Goal: Transaction & Acquisition: Purchase product/service

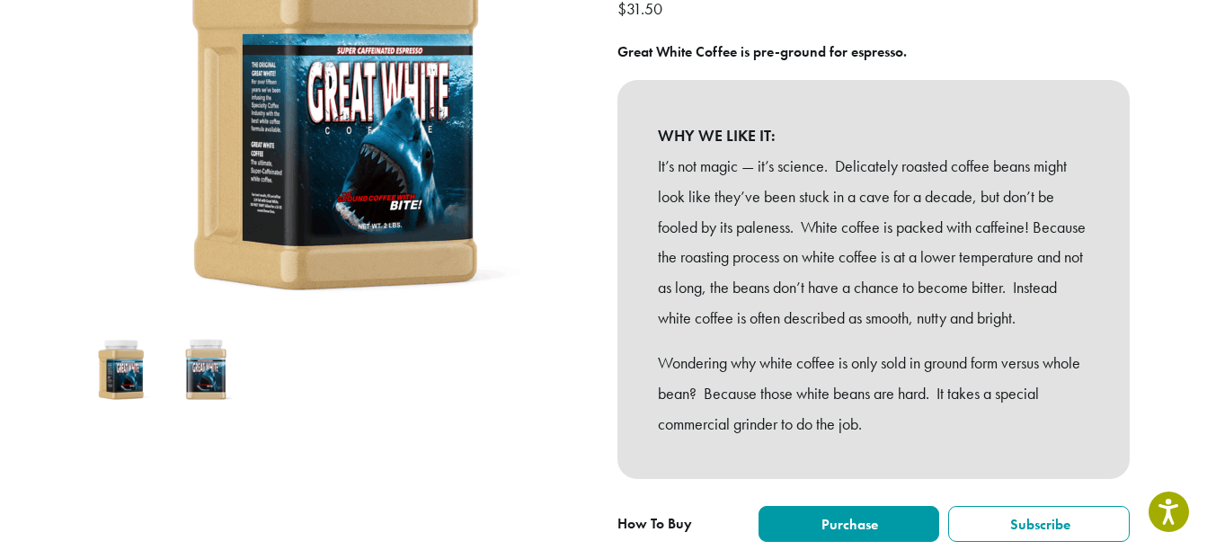
scroll to position [591, 0]
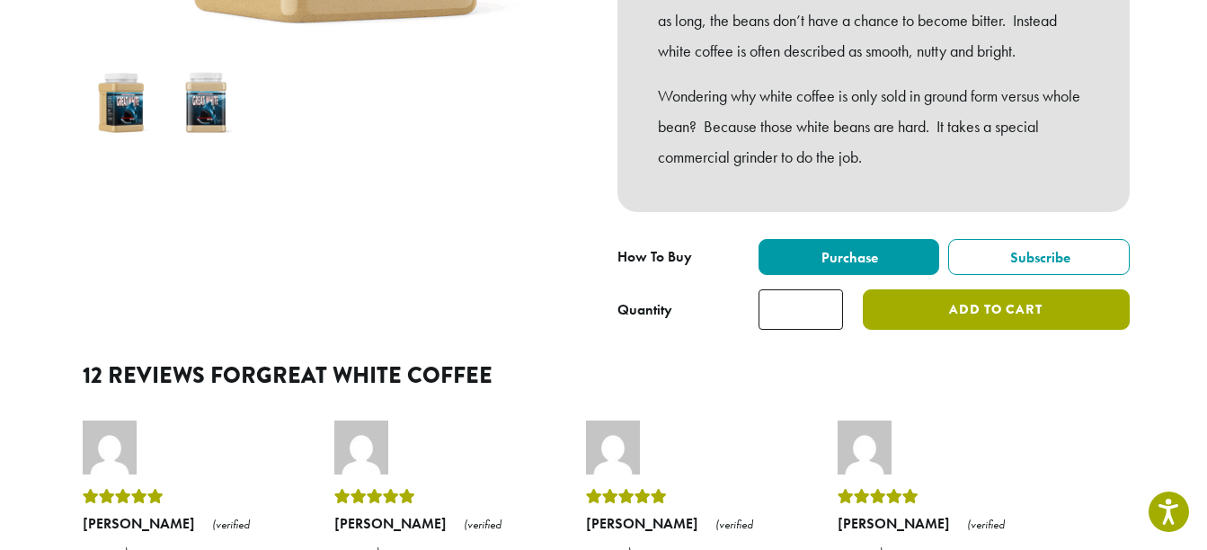
click at [950, 330] on button "Add to cart" at bounding box center [996, 309] width 266 height 40
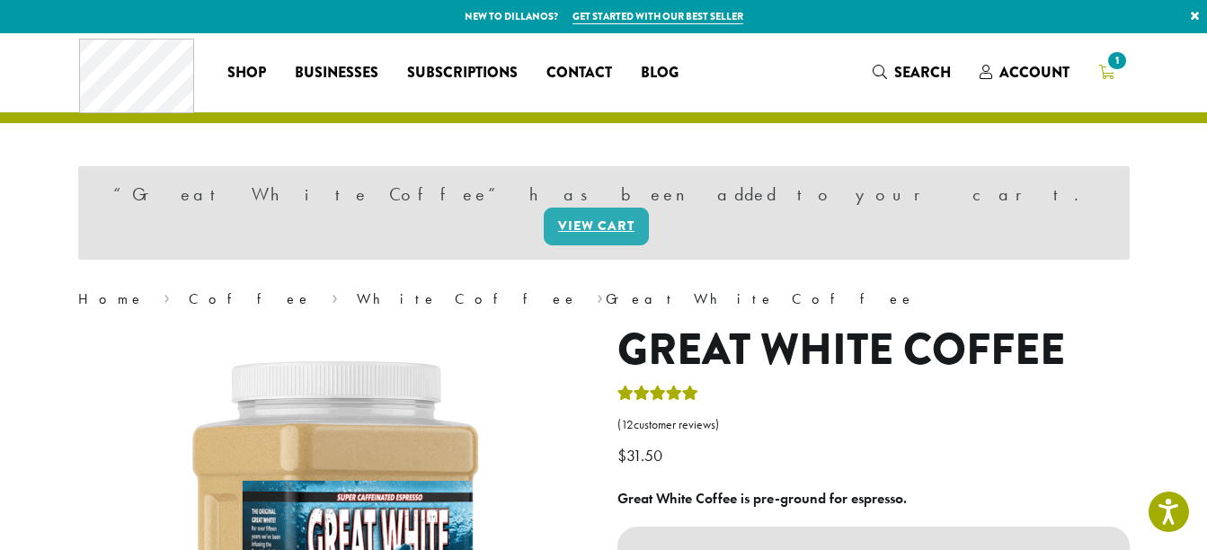
click at [1112, 65] on span "1" at bounding box center [1116, 61] width 24 height 24
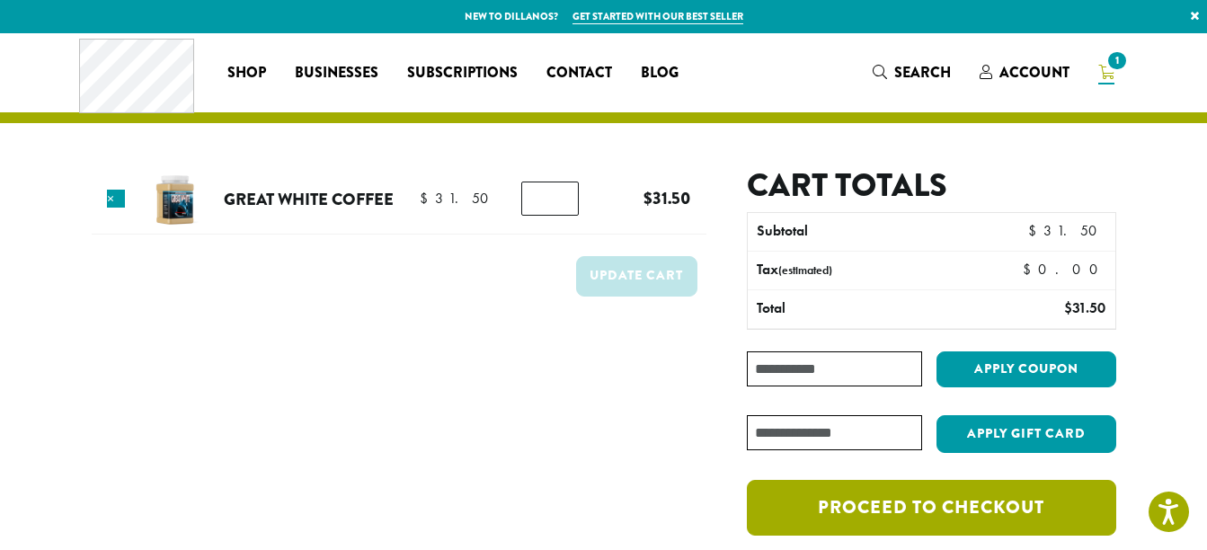
click at [981, 506] on link "Proceed to checkout" at bounding box center [931, 508] width 368 height 56
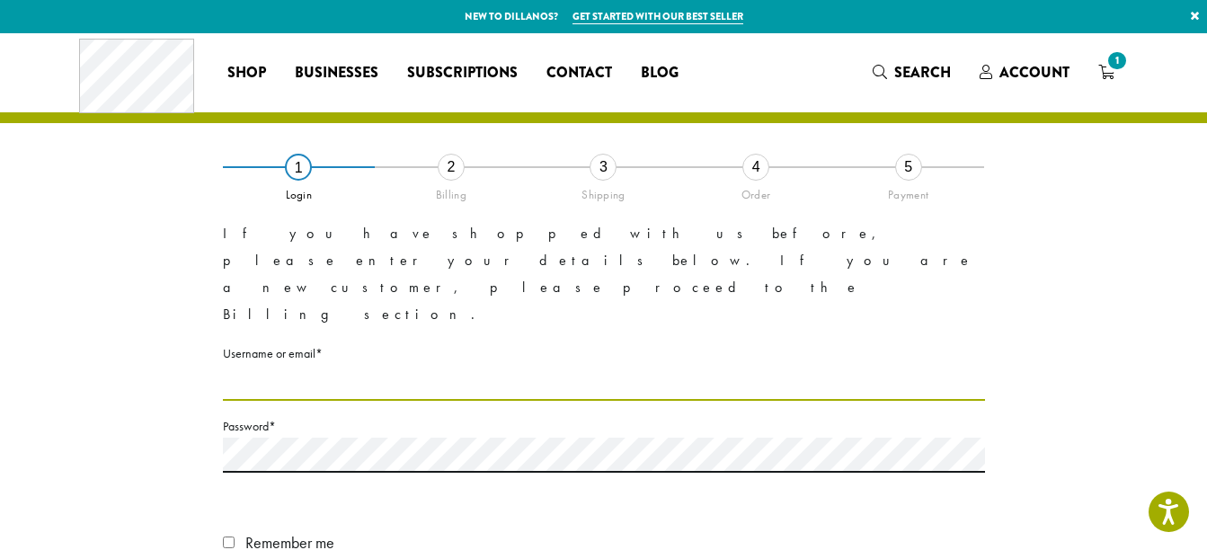
click at [363, 366] on input "Username or email * Required" at bounding box center [604, 383] width 762 height 35
type input "**********"
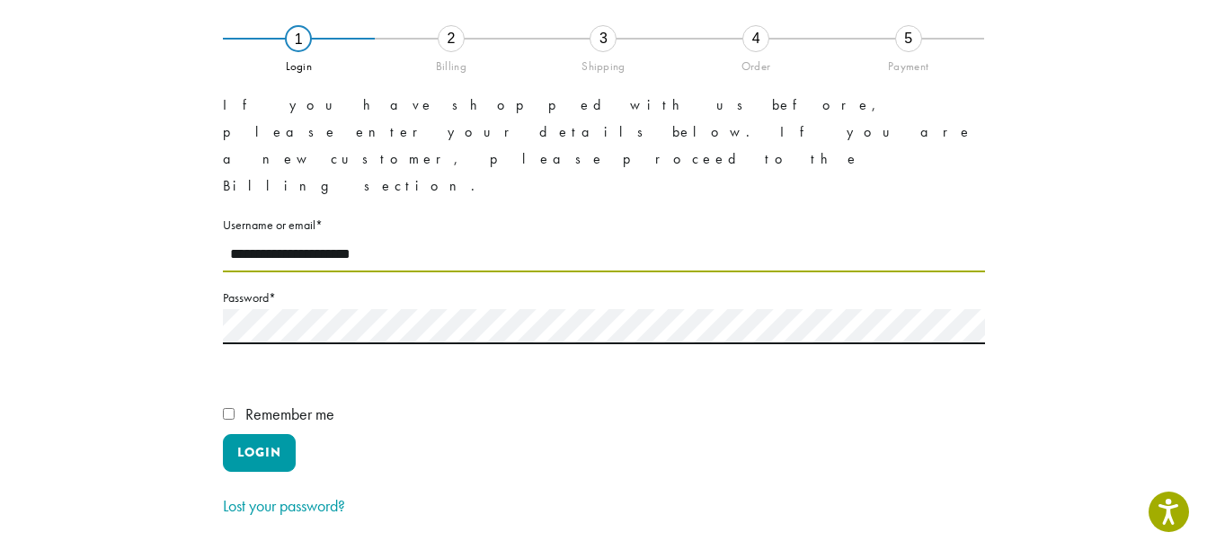
scroll to position [130, 0]
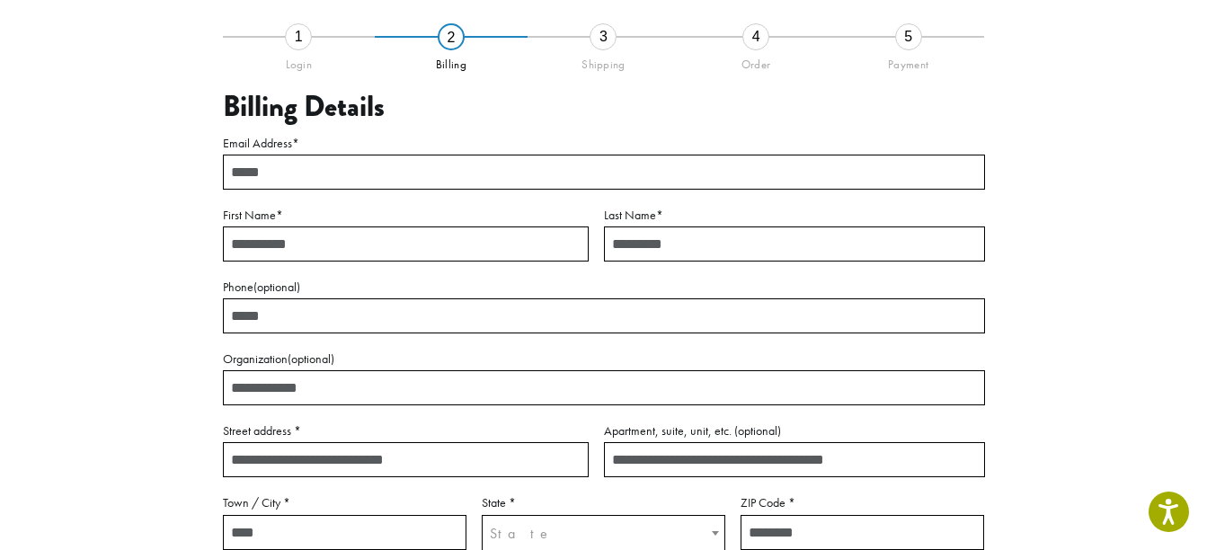
click at [299, 38] on div "1" at bounding box center [298, 36] width 27 height 27
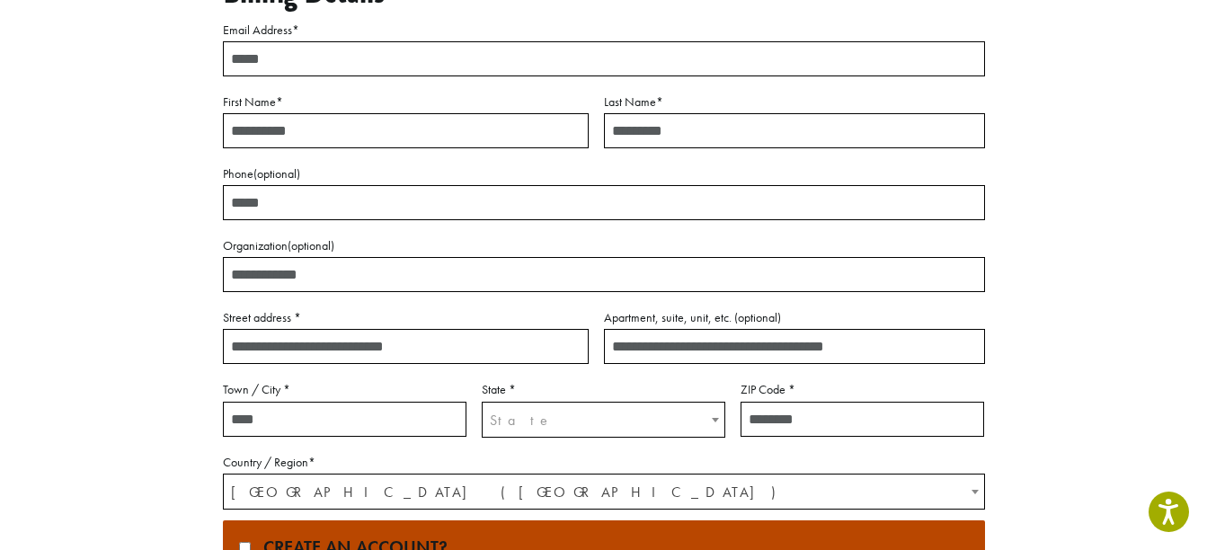
scroll to position [412, 0]
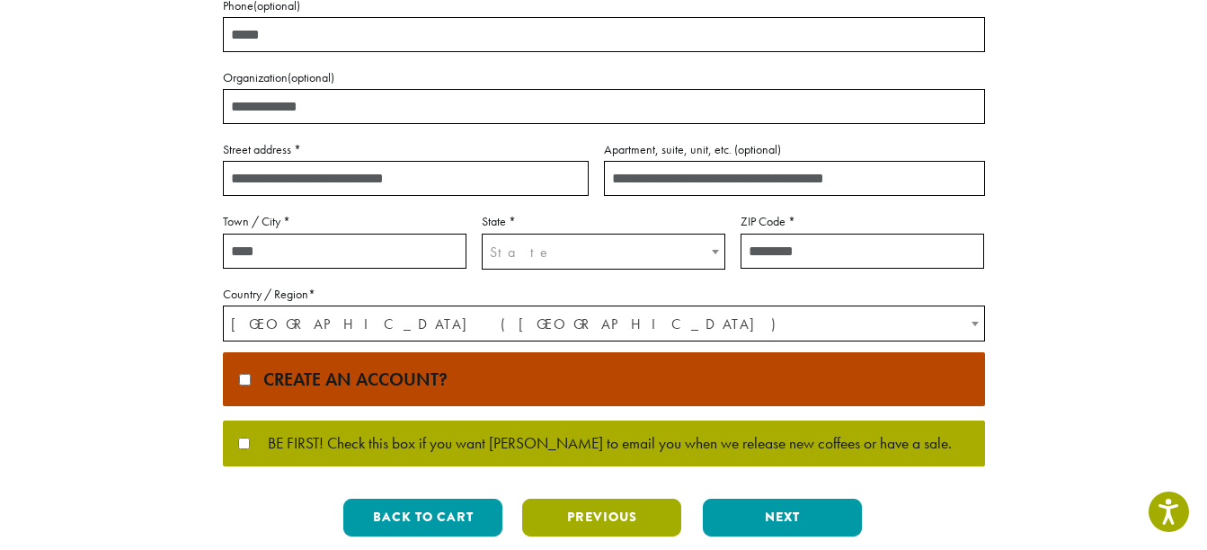
click at [597, 514] on button "Previous" at bounding box center [601, 518] width 159 height 38
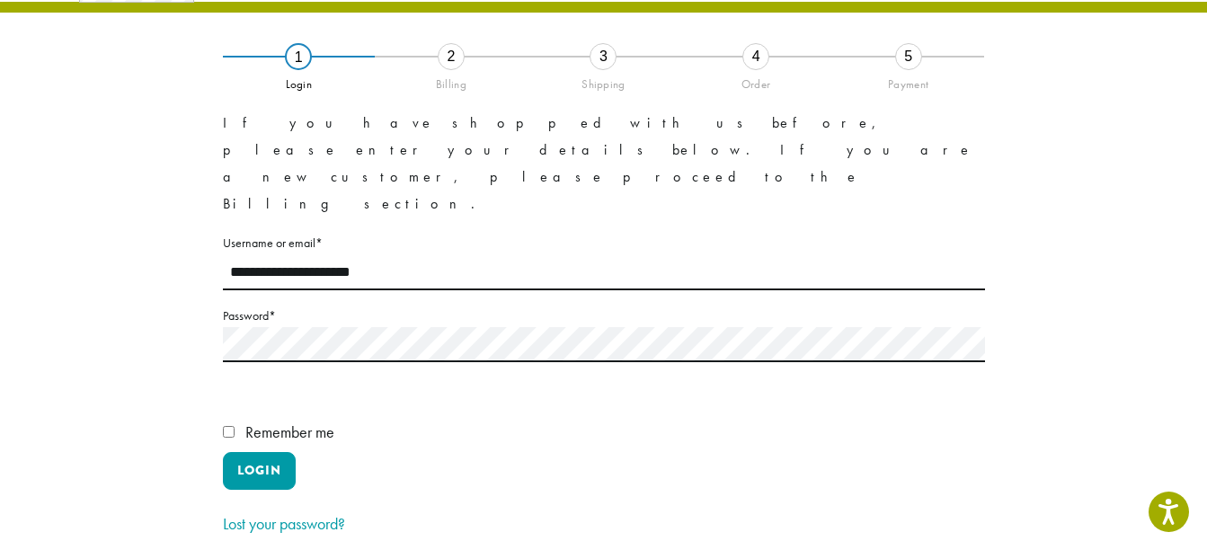
scroll to position [103, 0]
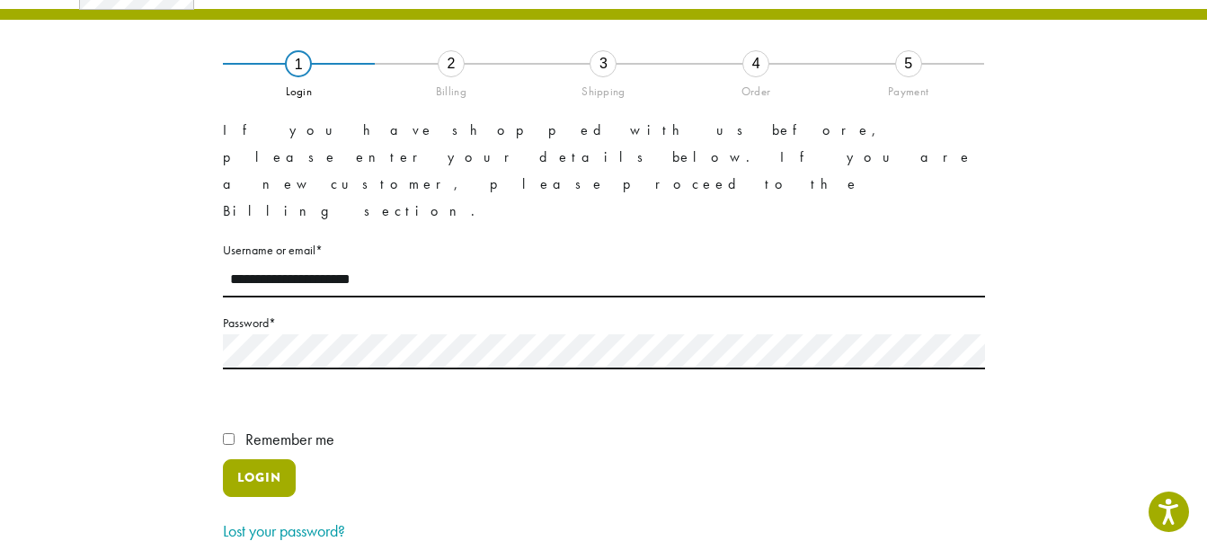
click at [253, 459] on button "Login" at bounding box center [259, 478] width 73 height 38
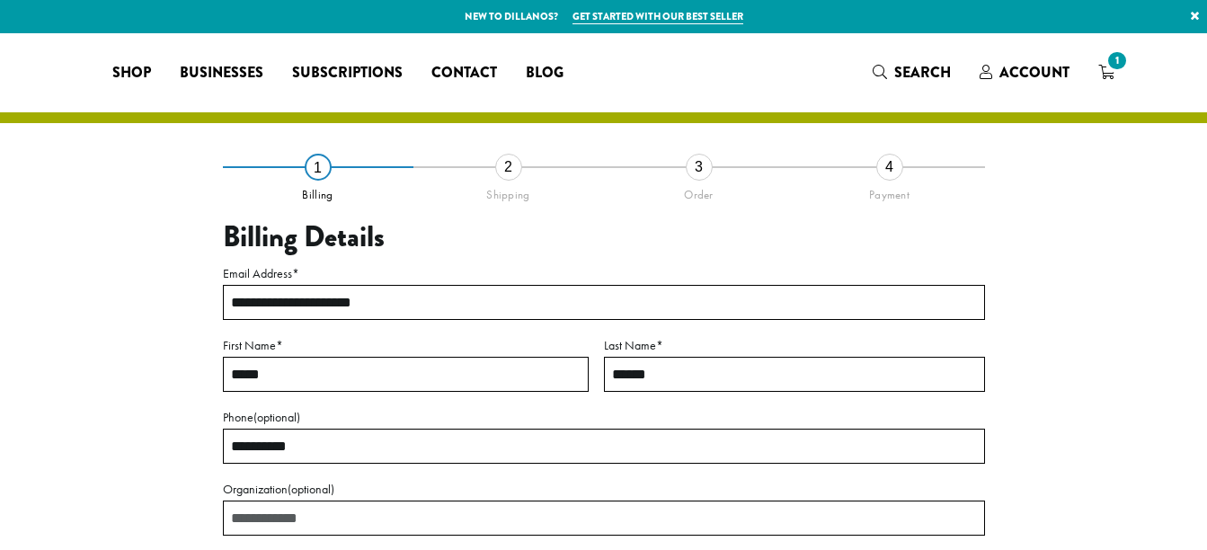
select select "**"
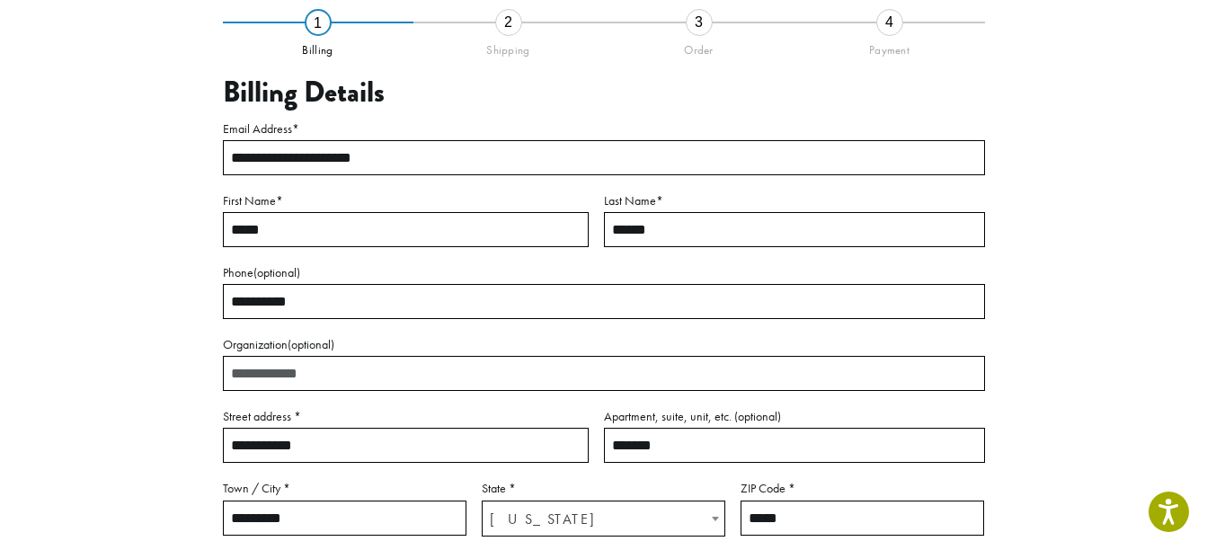
scroll to position [361, 0]
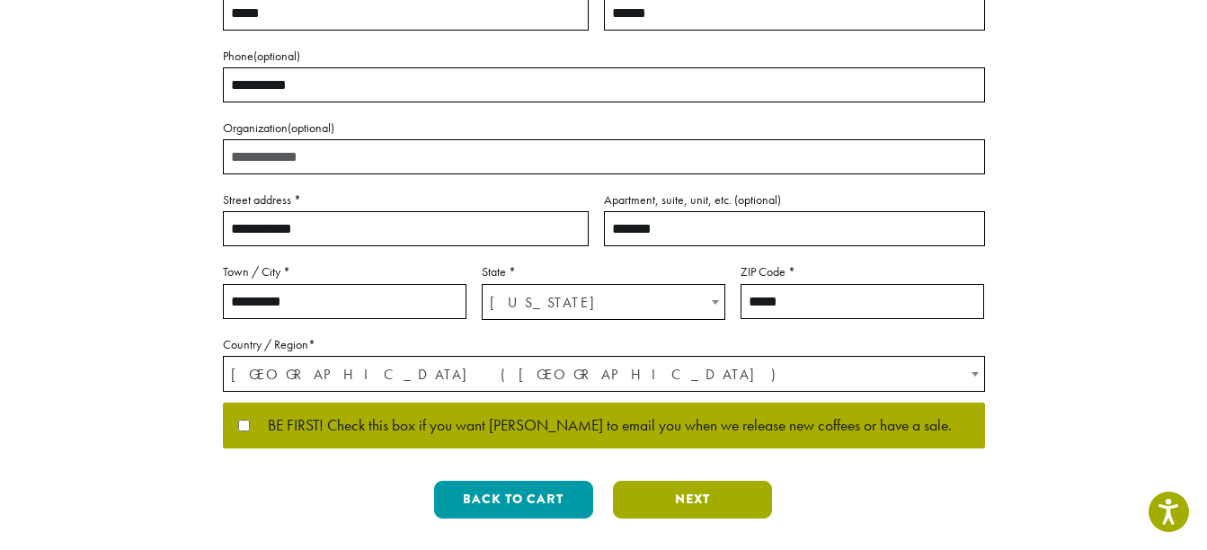
click at [696, 492] on button "Next" at bounding box center [692, 500] width 159 height 38
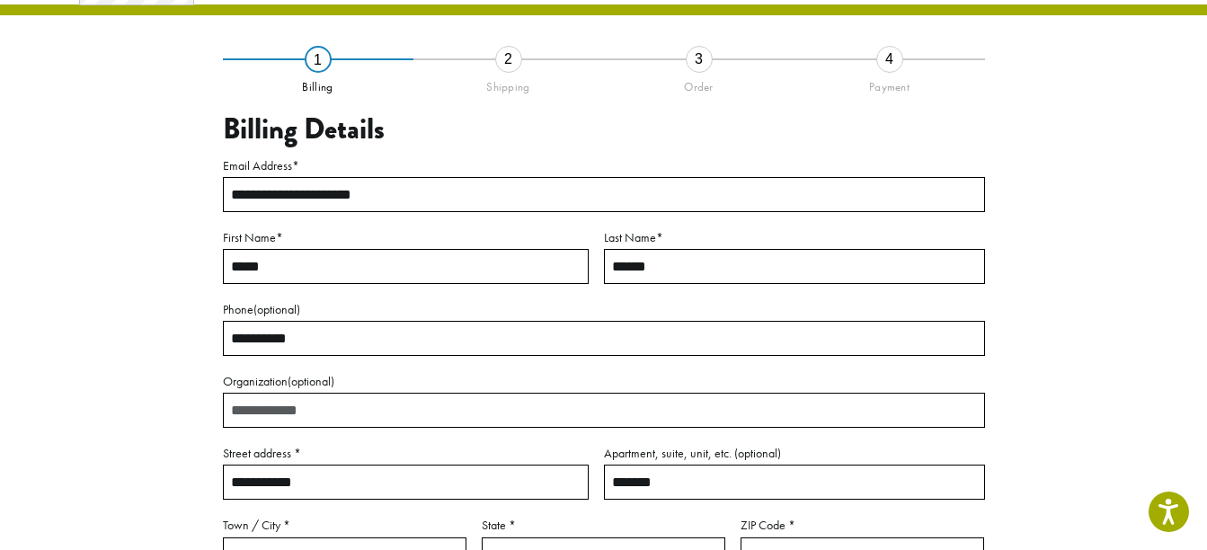
scroll to position [103, 0]
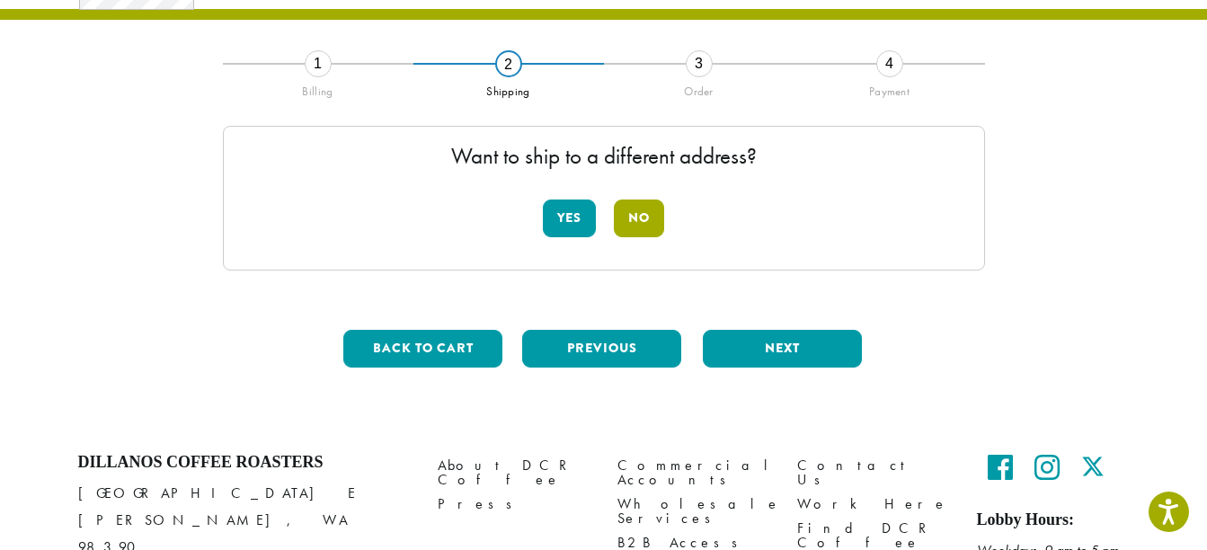
click at [649, 229] on button "No" at bounding box center [639, 218] width 50 height 38
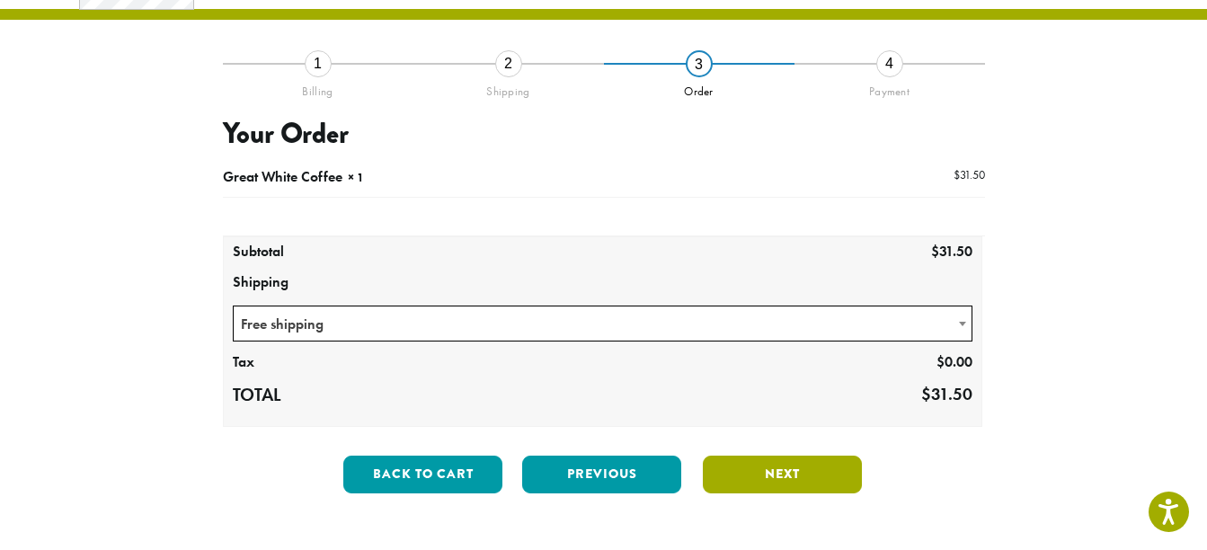
click at [827, 473] on button "Next" at bounding box center [782, 475] width 159 height 38
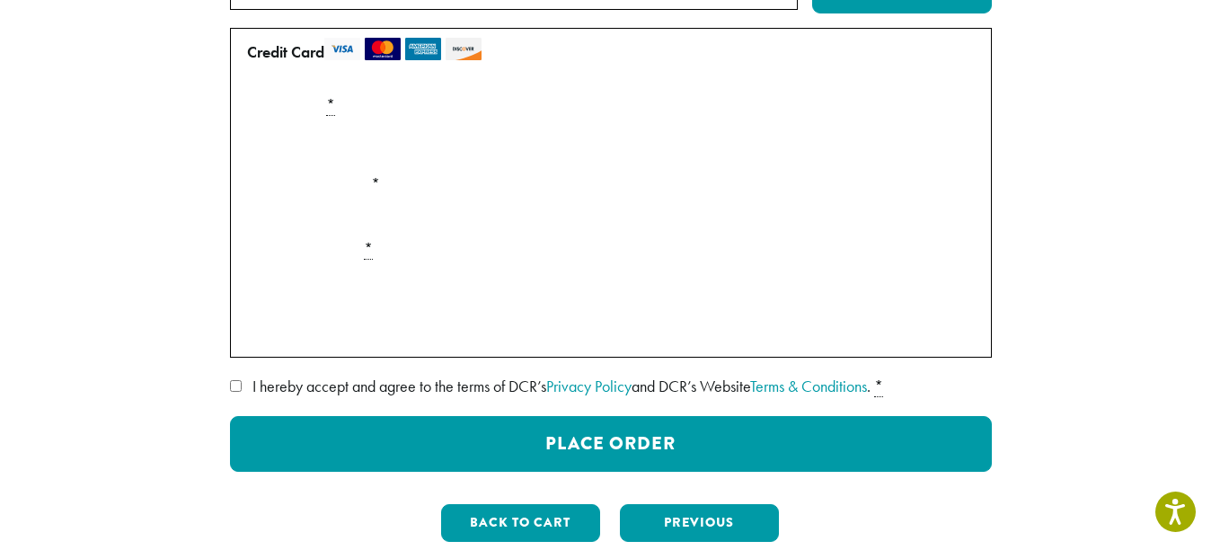
scroll to position [289, 0]
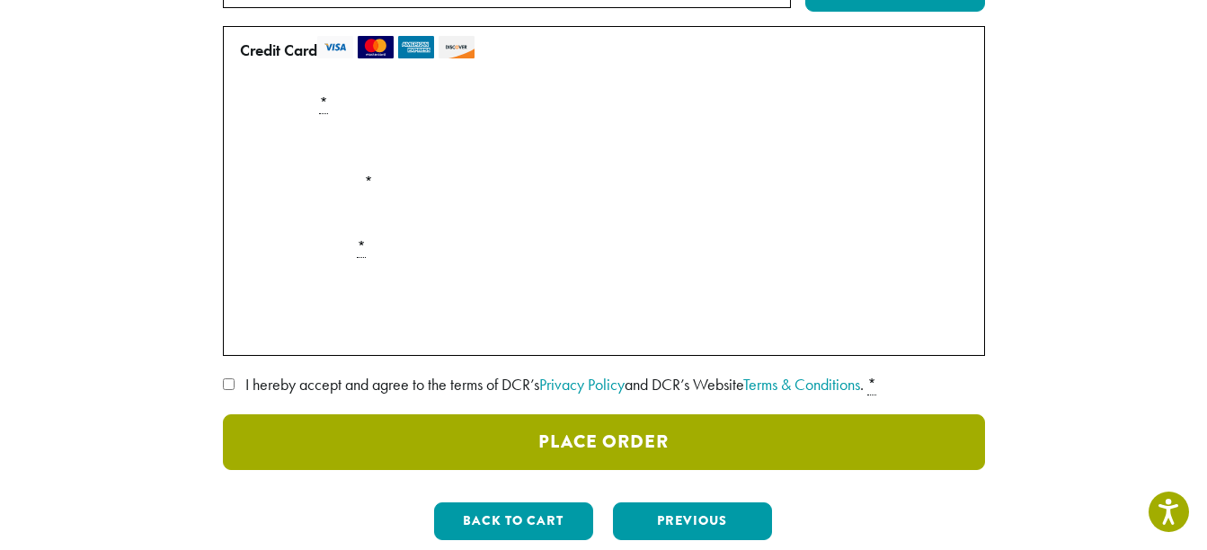
click at [503, 444] on button "Place Order" at bounding box center [604, 442] width 762 height 56
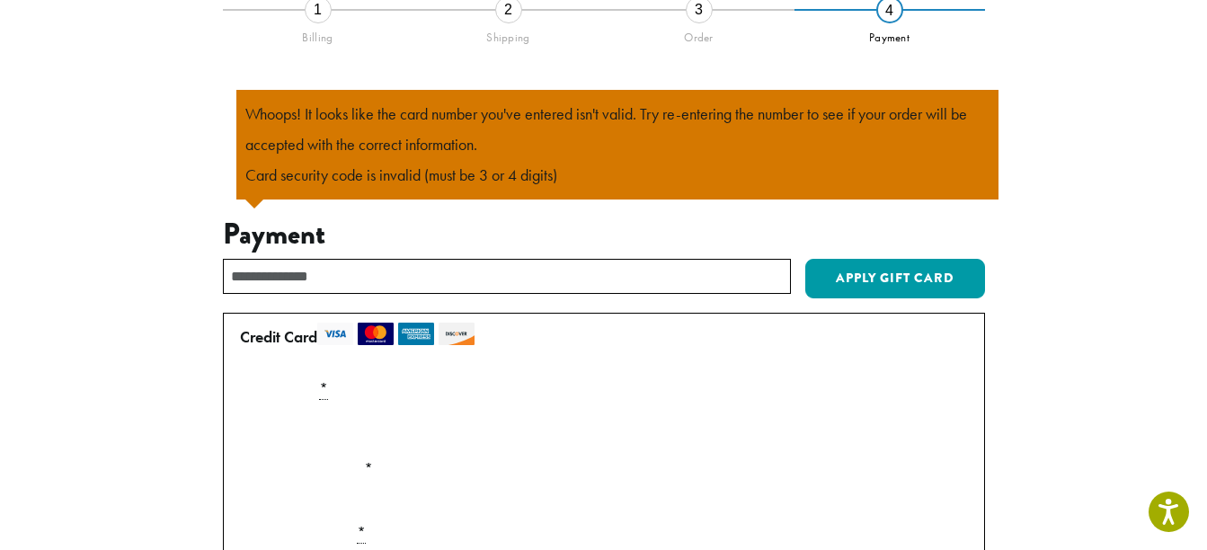
scroll to position [638, 0]
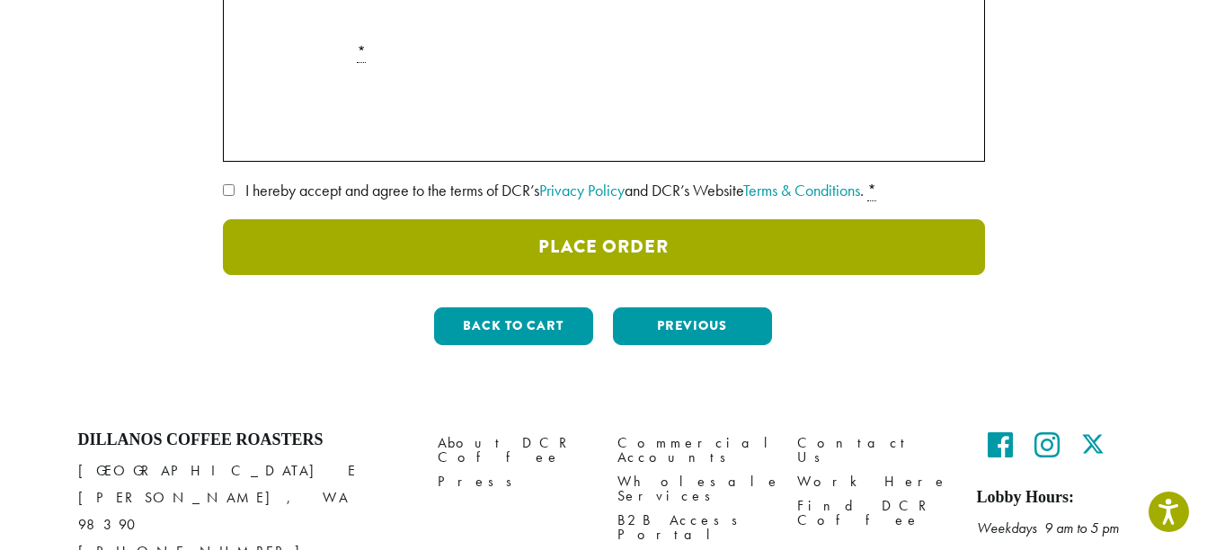
click at [731, 256] on button "Place Order" at bounding box center [604, 247] width 762 height 56
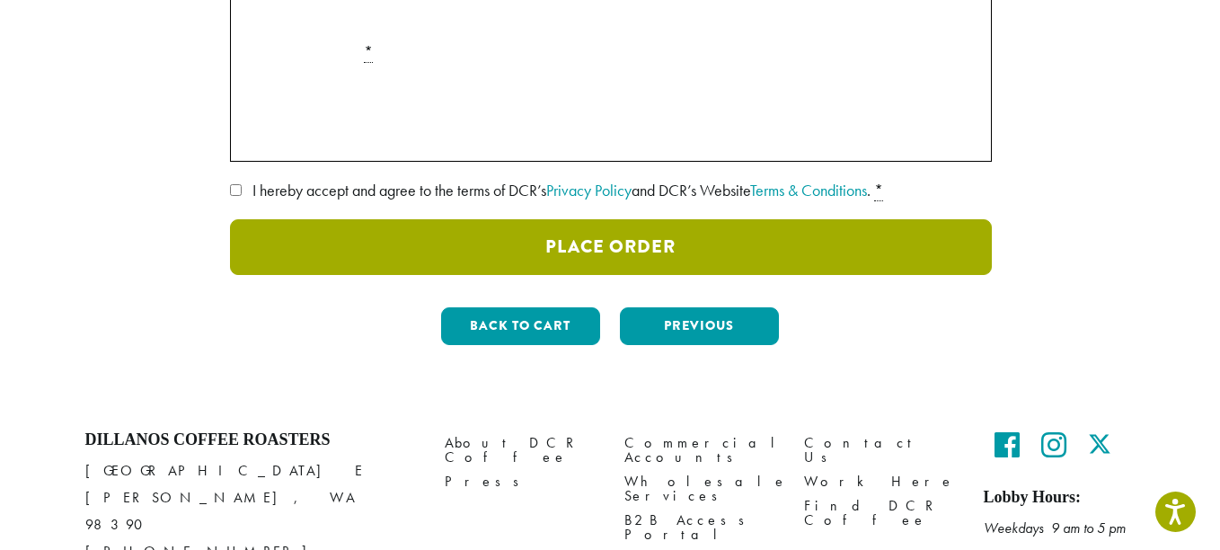
scroll to position [567, 0]
